Goal: Task Accomplishment & Management: Use online tool/utility

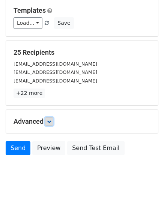
click at [50, 119] on icon at bounding box center [49, 121] width 5 height 5
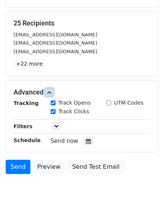
scroll to position [133, 0]
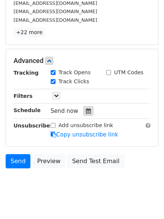
click at [86, 112] on icon at bounding box center [88, 111] width 5 height 5
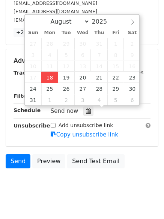
type input "[DATE] 15:48"
type input "03"
type input "48"
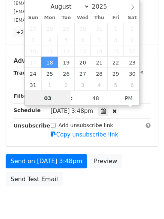
scroll to position [0, 0]
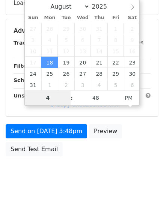
type input "4"
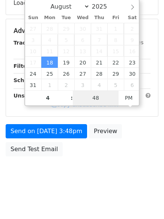
type input "2025-08-18 16:48"
type input "04"
type input "1"
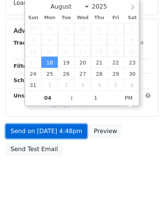
type input "2025-08-18 16:01"
click at [45, 132] on link "Send on Aug 18 at 4:48pm" at bounding box center [47, 131] width 82 height 14
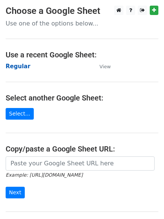
click at [17, 64] on strong "Regular" at bounding box center [18, 66] width 25 height 7
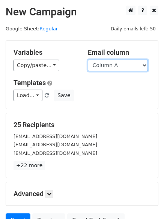
drag, startPoint x: 133, startPoint y: 59, endPoint x: 130, endPoint y: 70, distance: 10.4
click at [132, 60] on select "Column A Column B Column C Column D Column E Column F" at bounding box center [118, 66] width 60 height 12
select select "Column B"
click at [88, 60] on select "Column A Column B Column C Column D Column E Column F" at bounding box center [118, 66] width 60 height 12
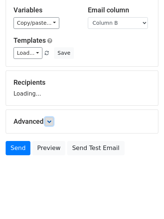
click at [51, 121] on icon at bounding box center [49, 121] width 5 height 5
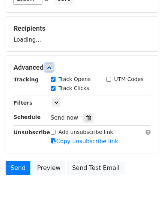
scroll to position [108, 0]
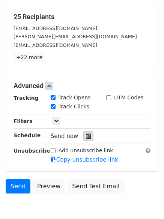
click at [87, 133] on div at bounding box center [88, 137] width 10 height 10
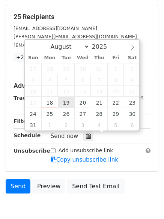
type input "2025-08-19 12:00"
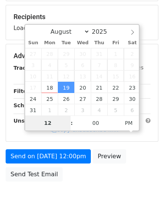
type input "5"
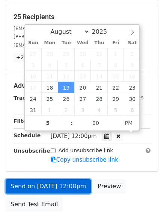
type input "2025-08-19 17:00"
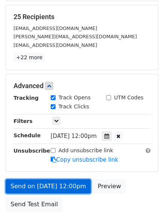
click at [67, 180] on link "Send on Aug 19 at 12:00pm" at bounding box center [48, 187] width 85 height 14
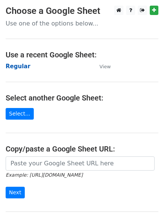
click at [14, 67] on strong "Regular" at bounding box center [18, 66] width 25 height 7
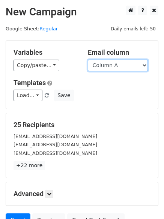
drag, startPoint x: 0, startPoint y: 0, endPoint x: 109, endPoint y: 68, distance: 128.6
click at [109, 68] on select "Column A Column B Column C Column D Column E Column F" at bounding box center [118, 66] width 60 height 12
select select "Column C"
click at [88, 60] on select "Column A Column B Column C Column D Column E Column F" at bounding box center [118, 66] width 60 height 12
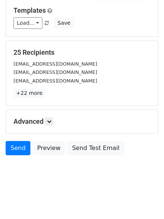
scroll to position [42, 0]
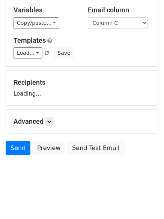
click at [45, 123] on h5 "Advanced" at bounding box center [82, 122] width 137 height 8
click at [47, 124] on link at bounding box center [49, 122] width 8 height 8
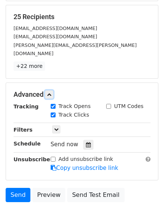
scroll to position [146, 0]
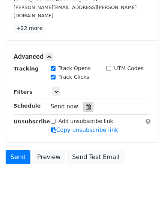
click at [85, 102] on div at bounding box center [88, 107] width 10 height 10
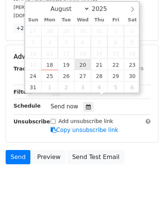
type input "2025-08-20 12:00"
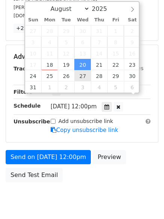
scroll to position [0, 0]
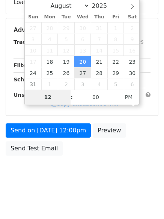
type input "6"
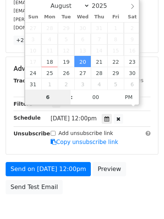
scroll to position [146, 0]
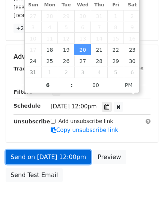
type input "2025-08-20 18:00"
click at [54, 150] on link "Send on Aug 20 at 12:00pm" at bounding box center [48, 157] width 85 height 14
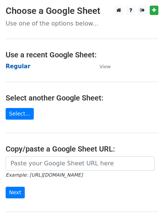
click at [12, 68] on strong "Regular" at bounding box center [18, 66] width 25 height 7
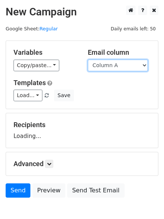
click at [133, 70] on select "Column A Column B Column C Column D Column E Column F" at bounding box center [118, 66] width 60 height 12
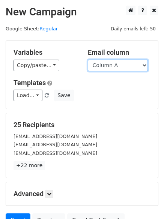
click at [132, 70] on select "Column A Column B Column C Column D Column E Column F" at bounding box center [118, 66] width 60 height 12
select select "Column D"
click at [88, 60] on select "Column A Column B Column C Column D Column E Column F" at bounding box center [118, 66] width 60 height 12
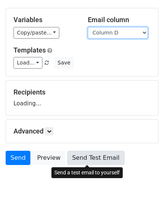
scroll to position [42, 0]
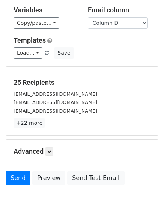
click at [53, 124] on p "+22 more" at bounding box center [82, 123] width 137 height 9
click at [51, 150] on icon at bounding box center [49, 152] width 5 height 5
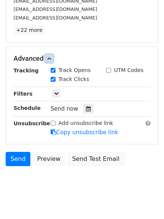
scroll to position [137, 0]
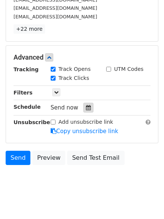
click at [86, 107] on icon at bounding box center [88, 107] width 5 height 5
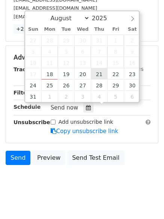
type input "2025-08-21 12:00"
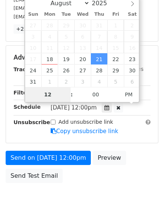
type input "7"
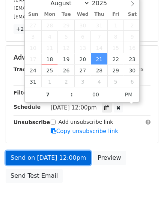
type input "2025-08-21 19:00"
click at [58, 153] on link "Send on Aug 21 at 12:00pm" at bounding box center [48, 158] width 85 height 14
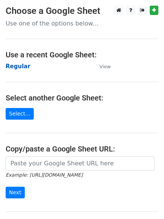
click at [19, 65] on strong "Regular" at bounding box center [18, 66] width 25 height 7
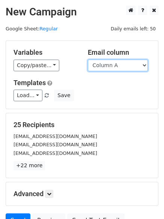
click at [124, 68] on select "Column A Column B Column C Column D Column E Column F" at bounding box center [118, 66] width 60 height 12
select select "Column E"
click at [88, 60] on select "Column A Column B Column C Column D Column E Column F" at bounding box center [118, 66] width 60 height 12
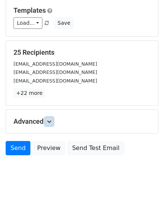
click at [53, 119] on link at bounding box center [49, 122] width 8 height 8
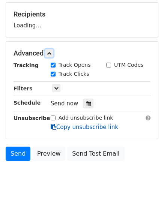
scroll to position [111, 0]
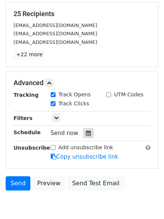
click at [86, 133] on icon at bounding box center [88, 133] width 5 height 5
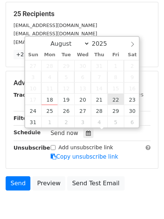
type input "2025-08-22 12:00"
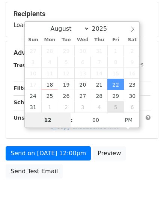
type input "8"
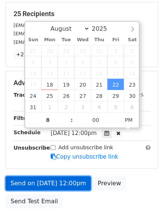
type input "2025-08-22 20:00"
click at [57, 181] on link "Send on Aug 22 at 12:00pm" at bounding box center [48, 184] width 85 height 14
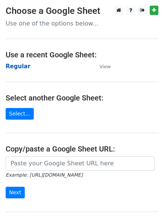
click at [20, 65] on strong "Regular" at bounding box center [18, 66] width 25 height 7
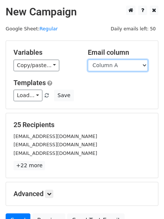
drag, startPoint x: 0, startPoint y: 0, endPoint x: 133, endPoint y: 71, distance: 151.1
click at [133, 69] on select "Column A Column B Column C Column D Column E Column F" at bounding box center [118, 66] width 60 height 12
select select "Column F"
click at [88, 60] on select "Column A Column B Column C Column D Column E Column F" at bounding box center [118, 66] width 60 height 12
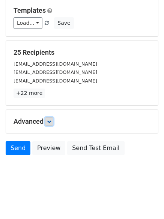
click at [51, 121] on icon at bounding box center [49, 121] width 5 height 5
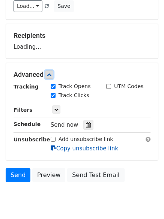
scroll to position [112, 0]
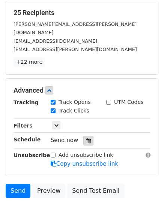
click at [88, 136] on div at bounding box center [88, 141] width 10 height 10
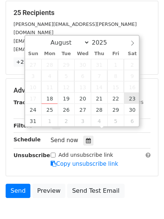
type input "[DATE] 12:00"
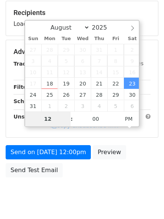
type input "9"
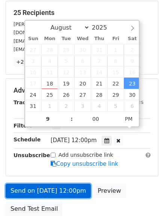
type input "[DATE] 21:00"
click at [48, 184] on link "Send on [DATE] 12:00pm" at bounding box center [48, 191] width 85 height 14
